Goal: Task Accomplishment & Management: Complete application form

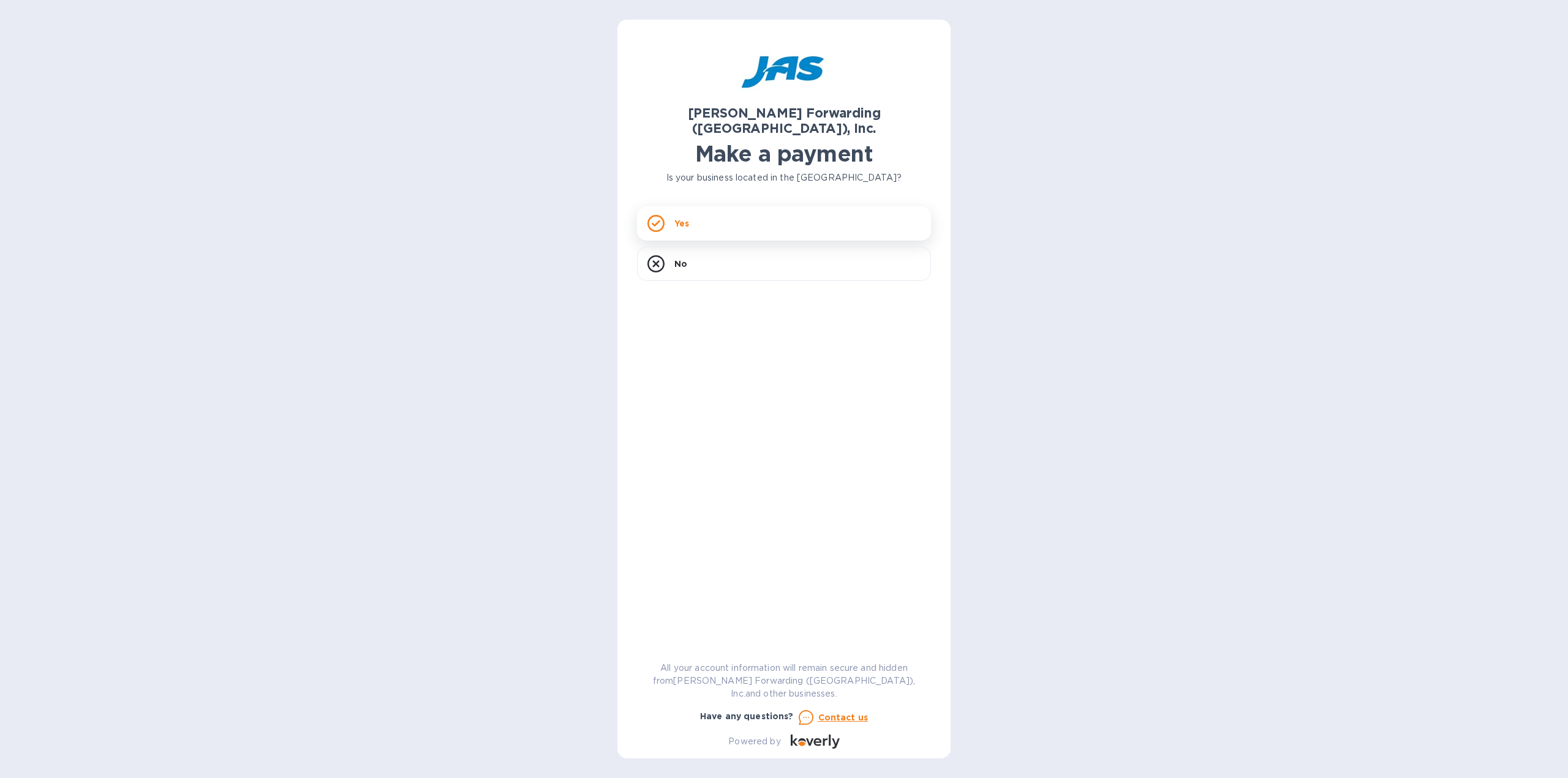
click at [770, 212] on div "Yes" at bounding box center [784, 223] width 294 height 34
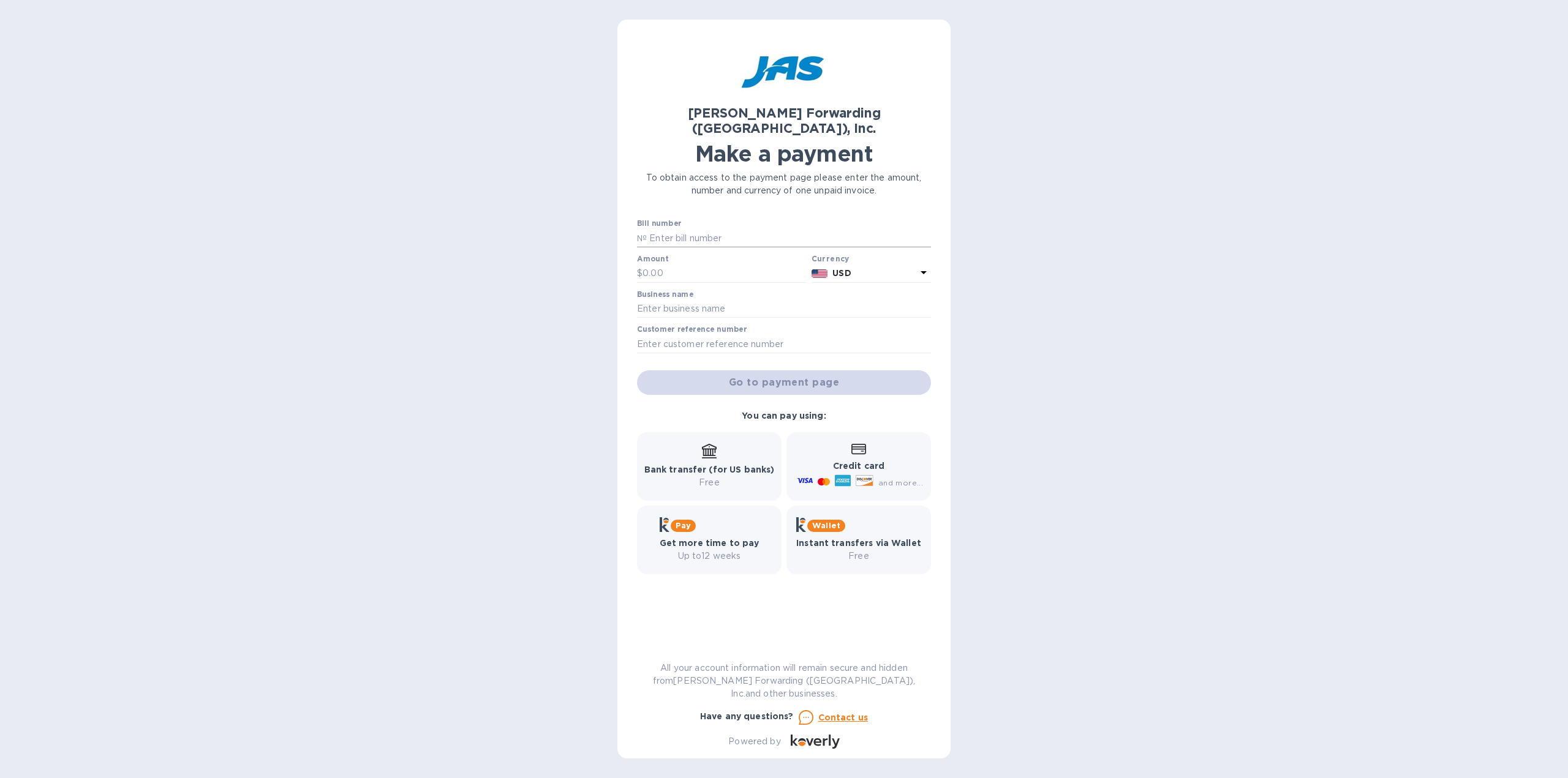
click at [679, 229] on input "text" at bounding box center [789, 238] width 284 height 18
click at [706, 229] on input "text" at bounding box center [789, 238] width 284 height 18
paste input "CLT503352131"
type input "CLT503352131"
type input "13,493.83"
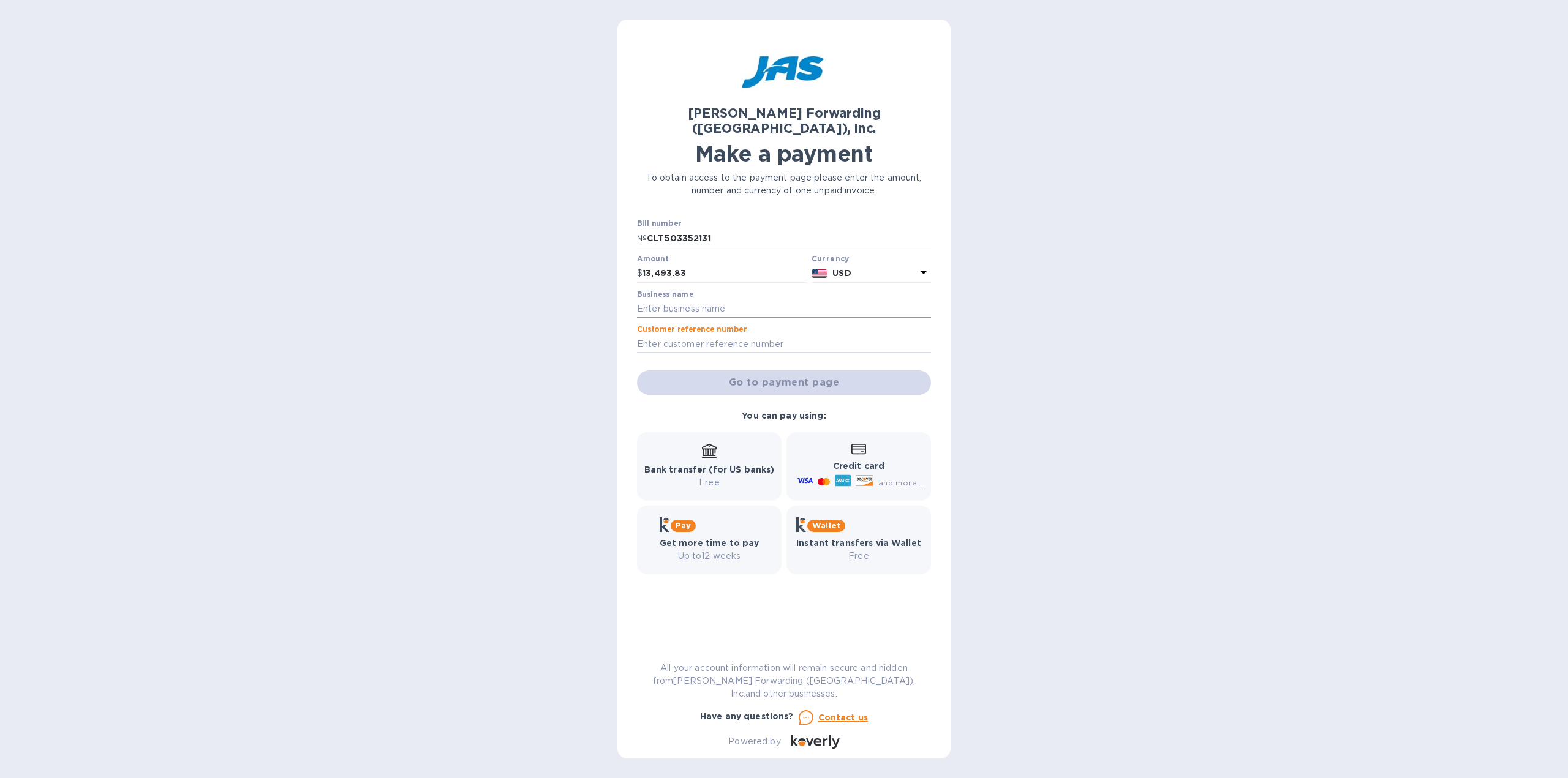
click at [757, 300] on input "text" at bounding box center [784, 309] width 294 height 18
type input "Super Duper Inc"
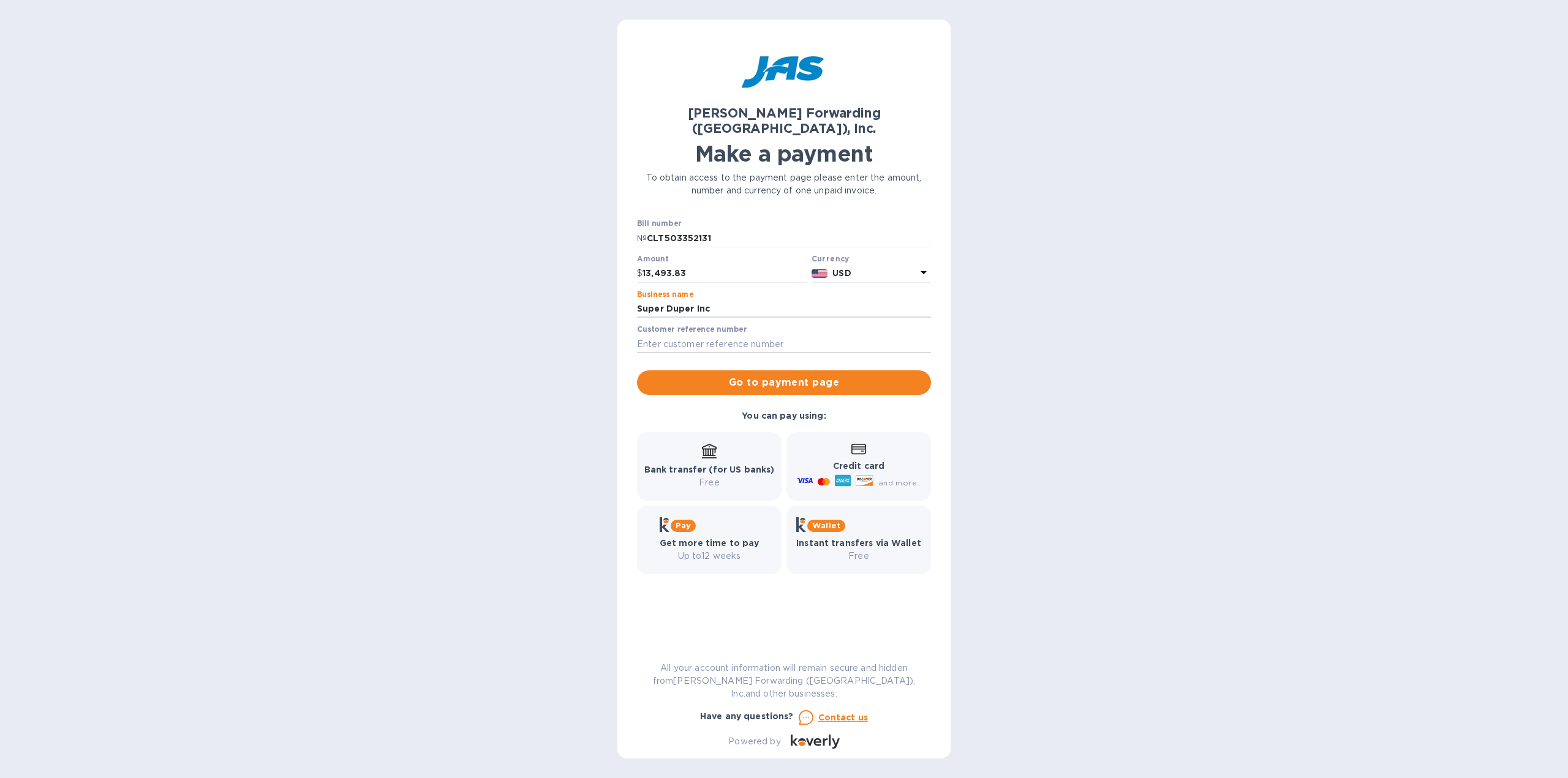
click at [762, 335] on input "text" at bounding box center [784, 344] width 294 height 18
click at [797, 375] on span "Go to payment page" at bounding box center [784, 382] width 275 height 15
